Goal: Navigation & Orientation: Find specific page/section

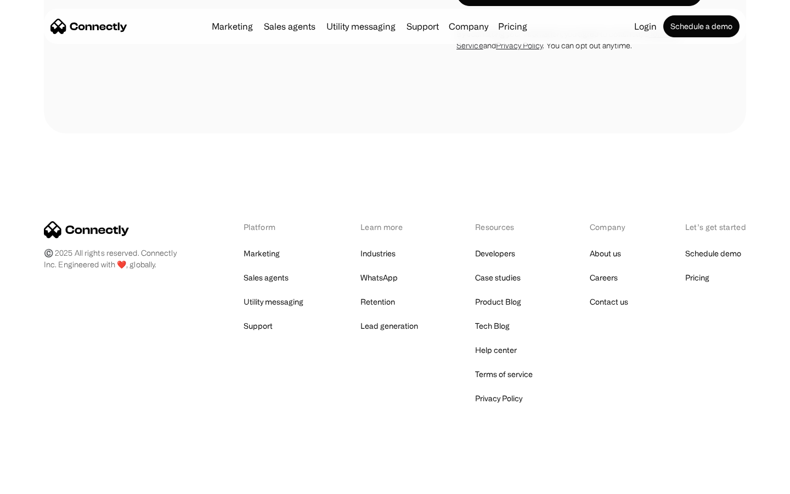
scroll to position [1855, 0]
